Goal: Navigation & Orientation: Find specific page/section

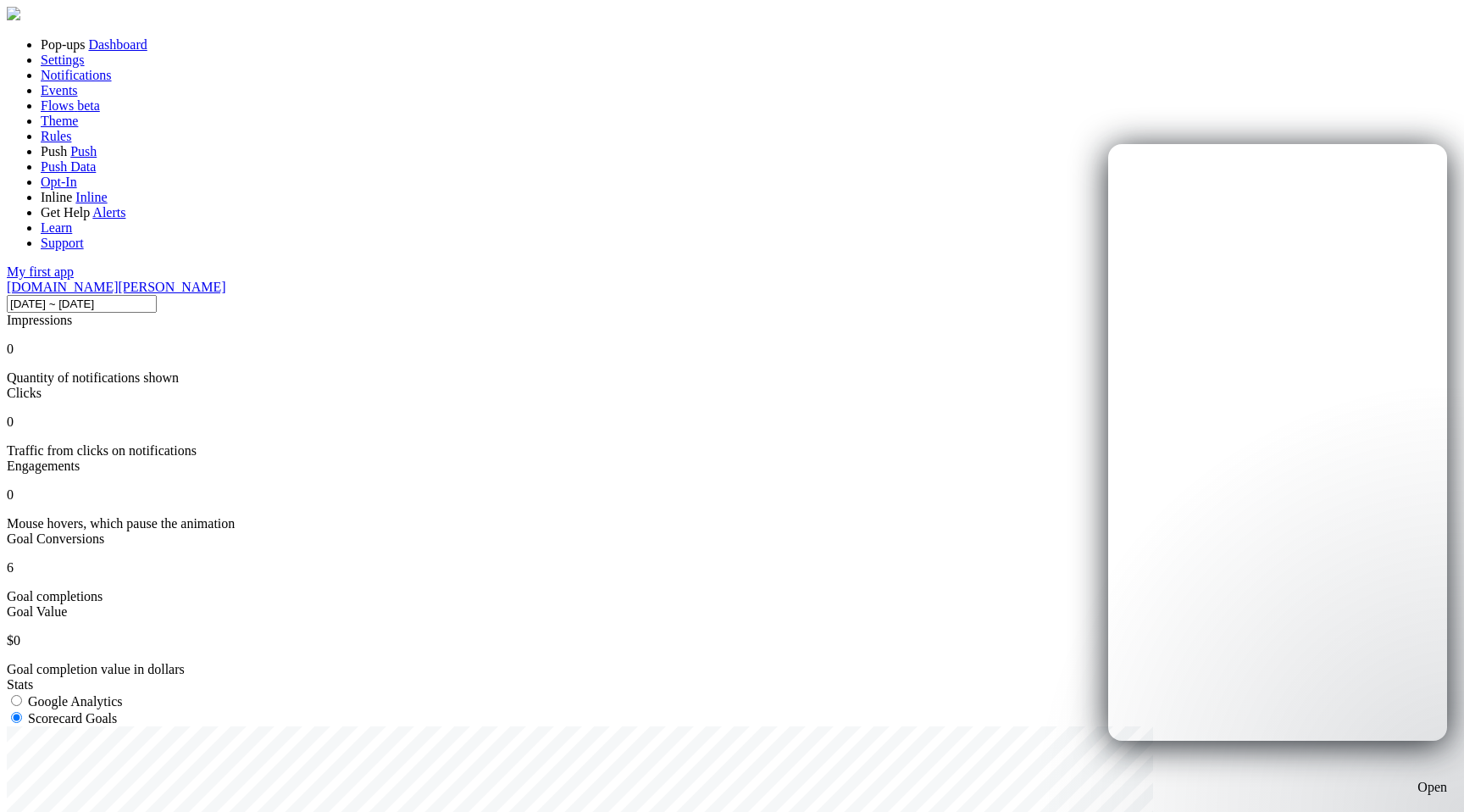
scroll to position [445, 1187]
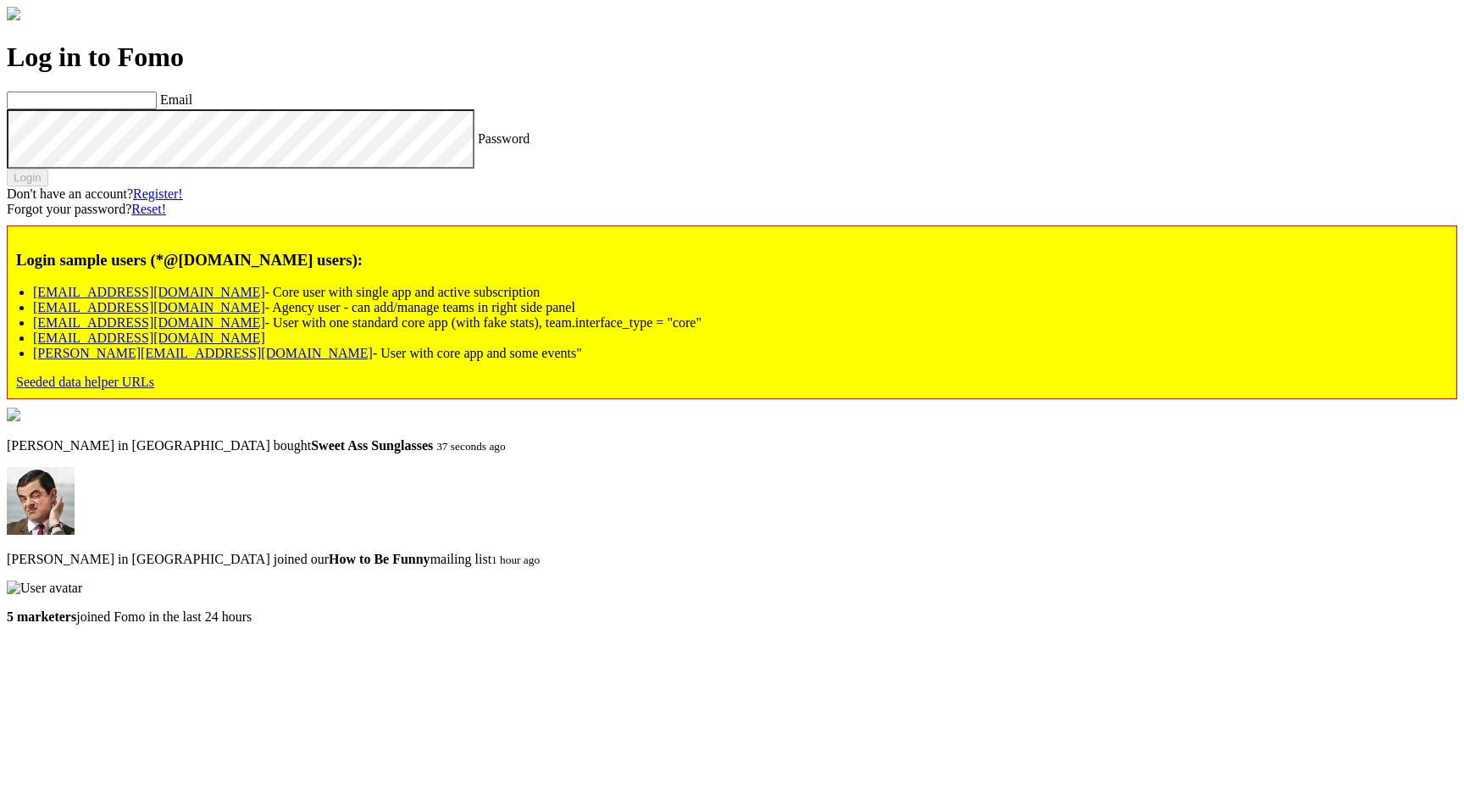
click at [190, 345] on link "core.no.stats@fomo.com" at bounding box center [149, 337] width 232 height 15
type input "core.no.stats@fomo.com"
click at [478, 145] on label "Password" at bounding box center [503, 137] width 51 height 15
click at [168, 186] on div "Login" at bounding box center [732, 178] width 1450 height 17
click at [49, 186] on button "Login" at bounding box center [27, 178] width 42 height 17
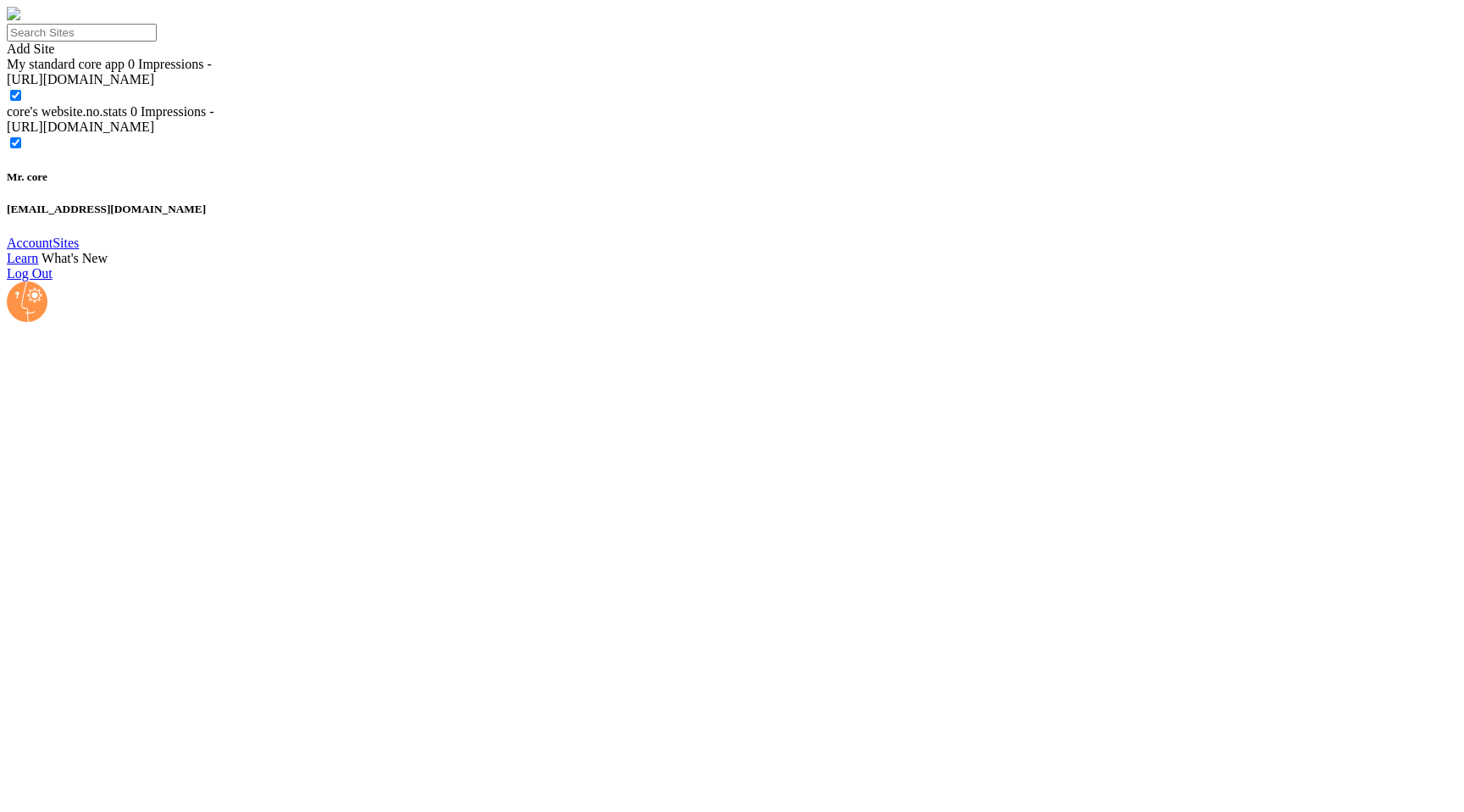
click at [127, 118] on span "core's website.no.stats" at bounding box center [67, 111] width 120 height 15
